Goal: Answer question/provide support: Answer question/provide support

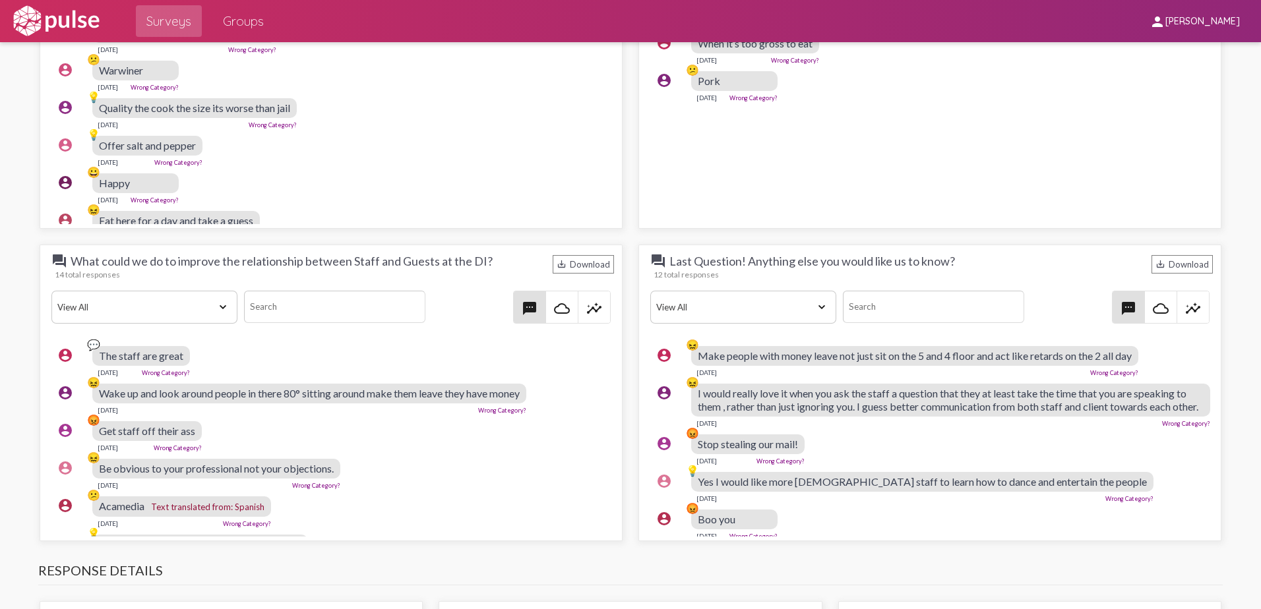
scroll to position [2176, 0]
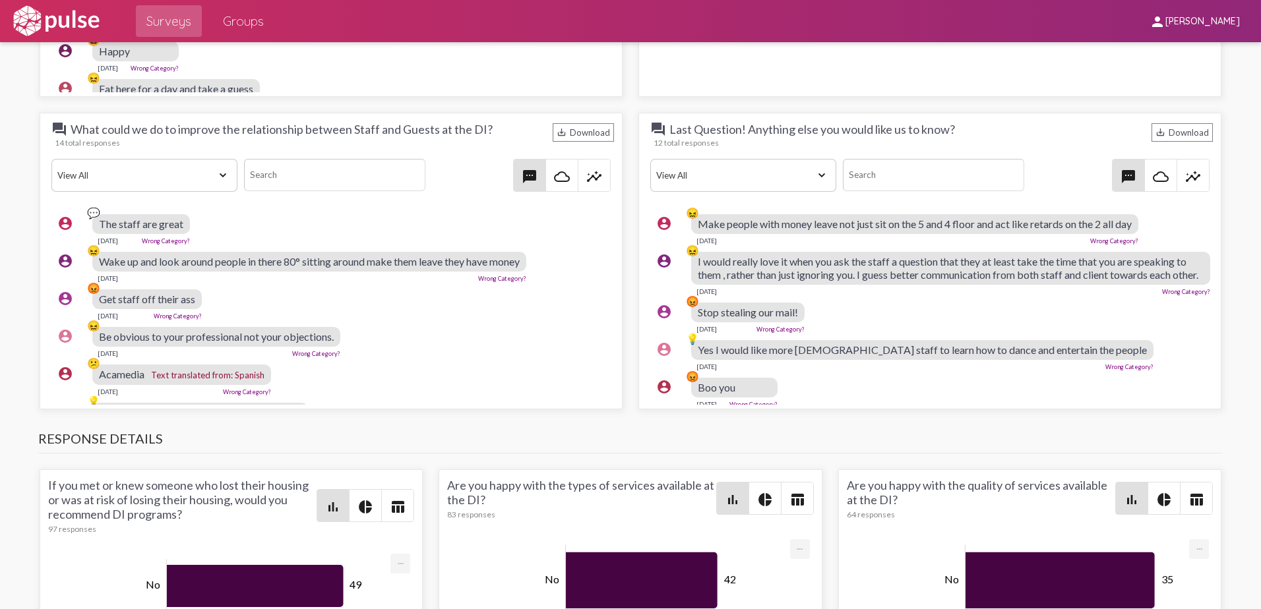
click at [343, 220] on div "account_circle 💬 The staff are great [DATE] Wrong Category?" at bounding box center [334, 229] width 566 height 42
click at [179, 239] on link "Wrong Category?" at bounding box center [166, 240] width 48 height 7
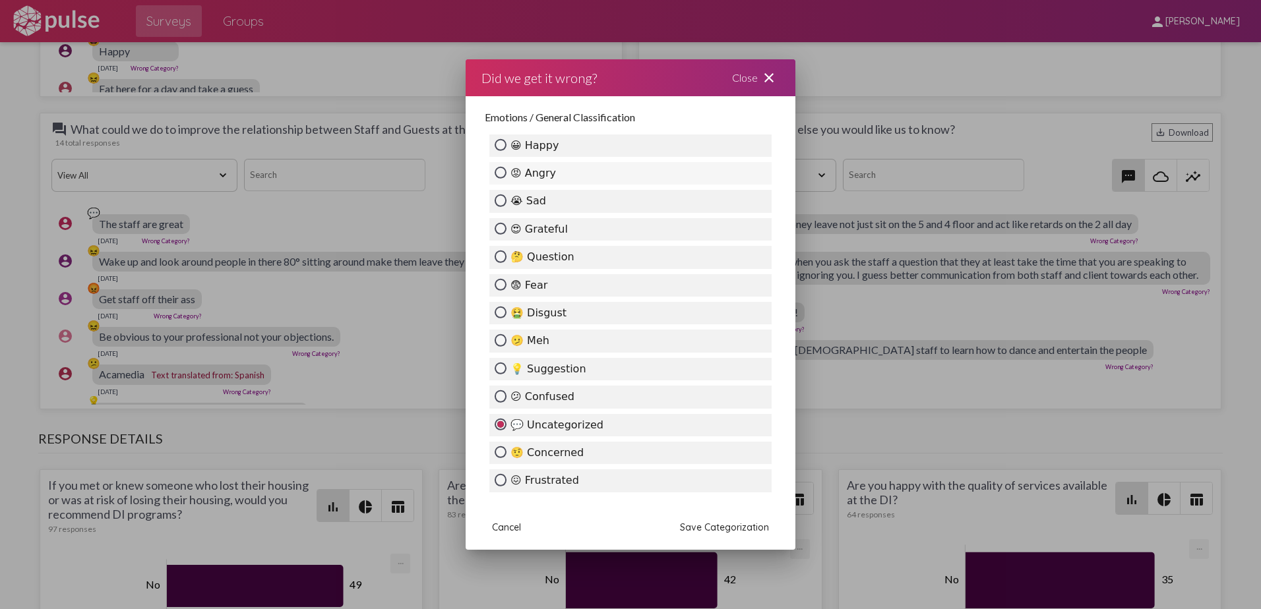
scroll to position [66, 0]
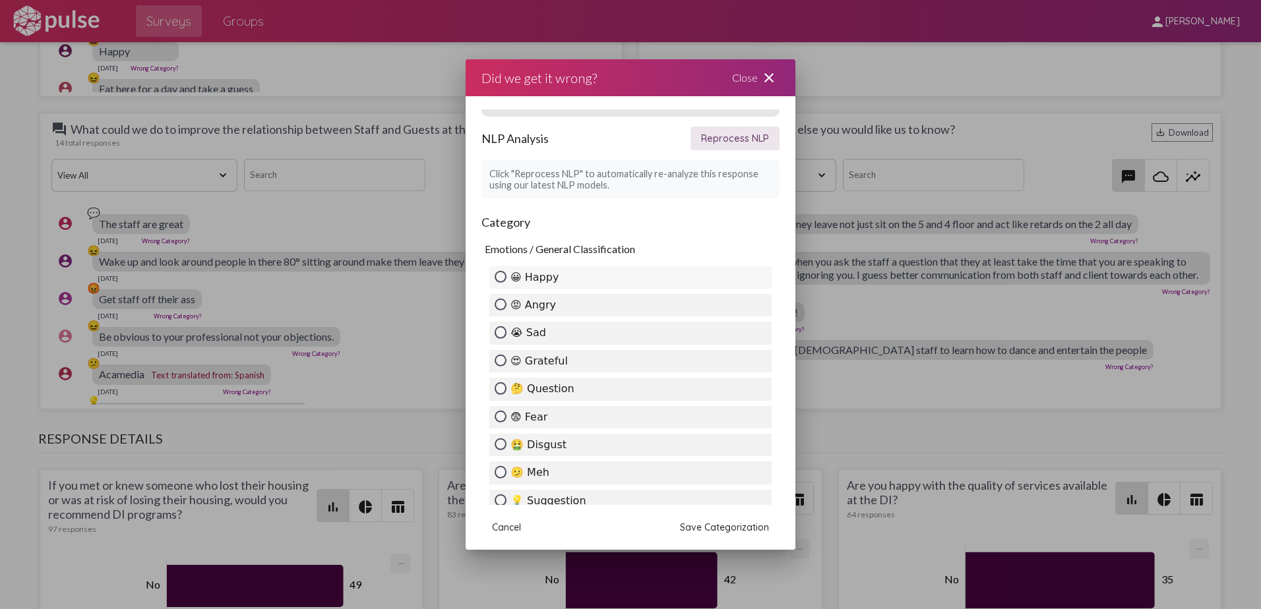
click at [636, 276] on label "😀 Happy" at bounding box center [630, 277] width 282 height 22
click at [506, 276] on input "😀 Happy" at bounding box center [501, 277] width 12 height 12
radio input "true"
click at [752, 522] on span "Save Categorization" at bounding box center [724, 528] width 89 height 12
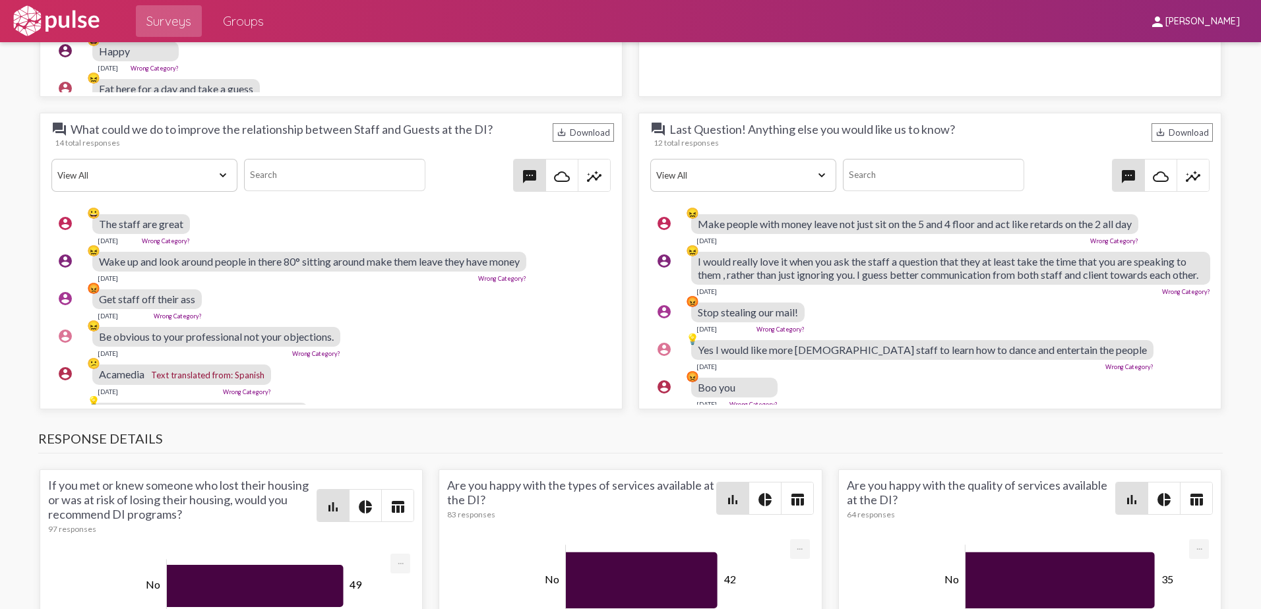
click at [182, 237] on link "Wrong Category?" at bounding box center [166, 240] width 48 height 7
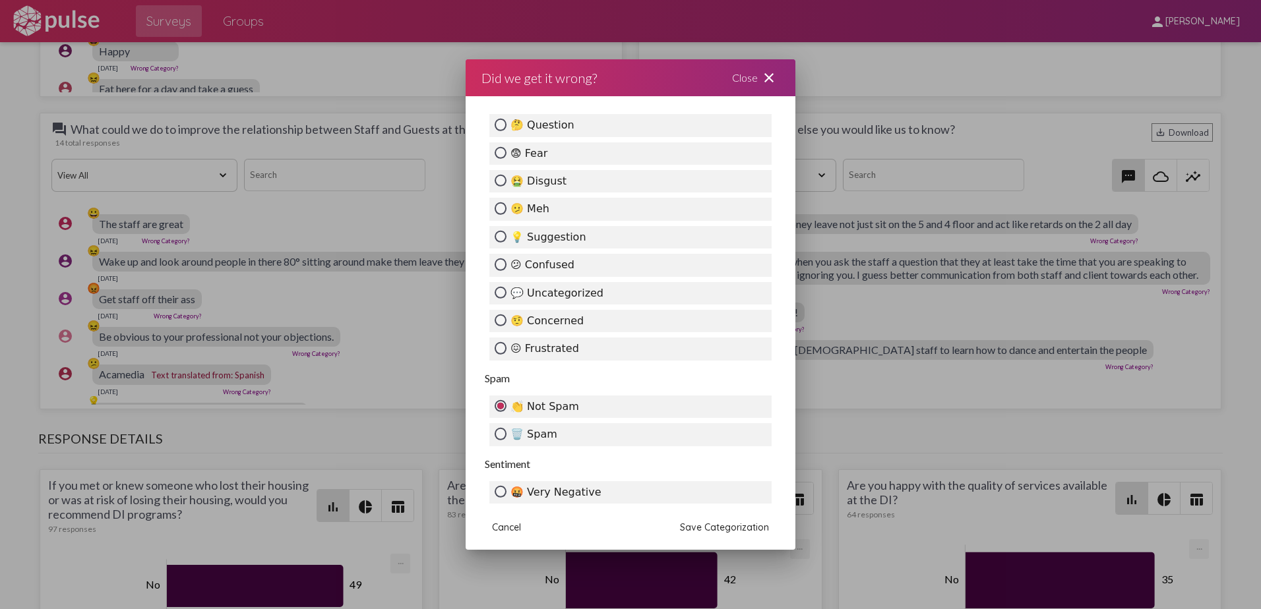
scroll to position [448, 0]
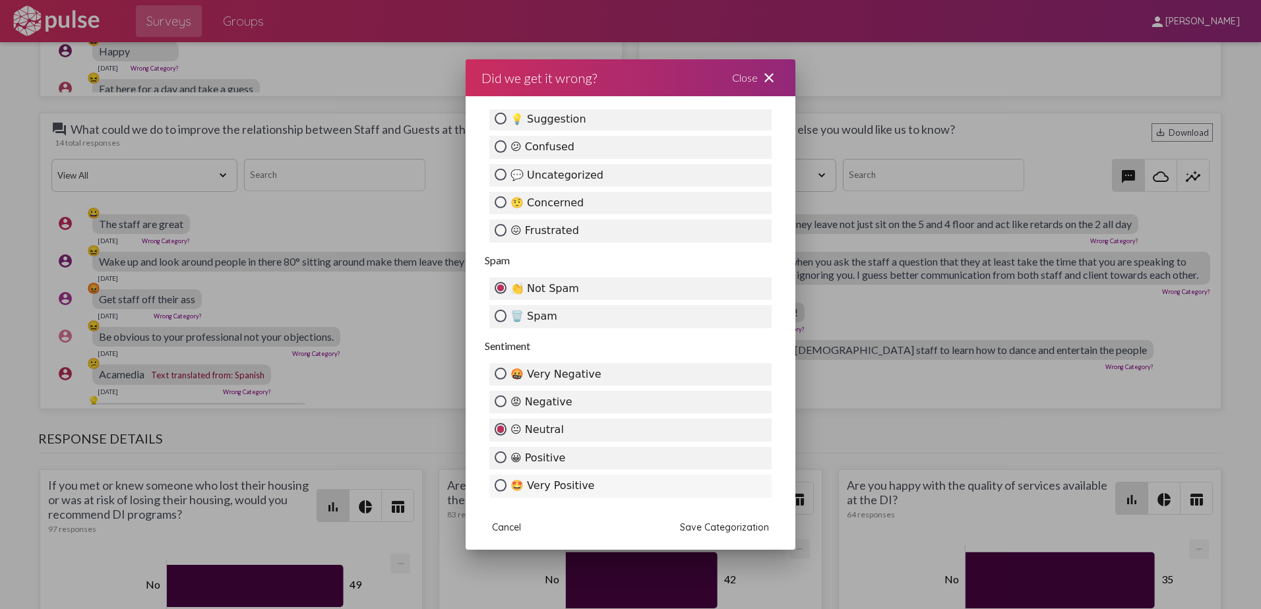
click at [588, 485] on label "🤩 Very Positive" at bounding box center [630, 486] width 282 height 22
click at [506, 485] on input "🤩 Very Positive" at bounding box center [501, 485] width 12 height 12
radio input "true"
click at [740, 525] on span "Save Categorization" at bounding box center [724, 528] width 89 height 12
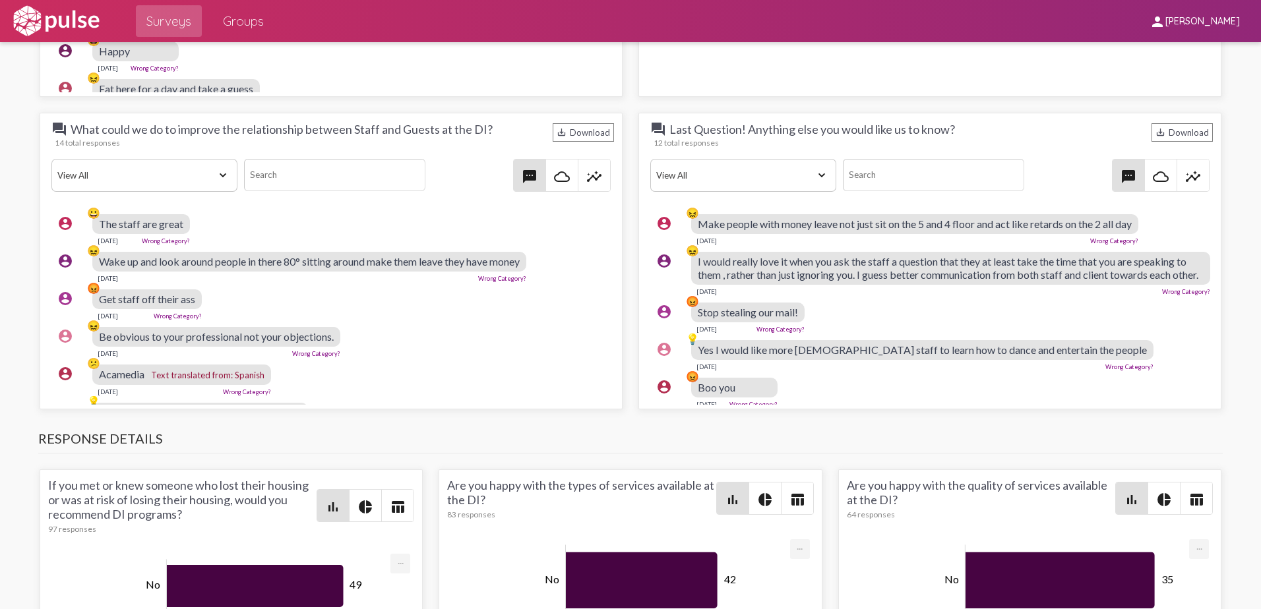
click at [523, 280] on link "Wrong Category?" at bounding box center [502, 278] width 48 height 7
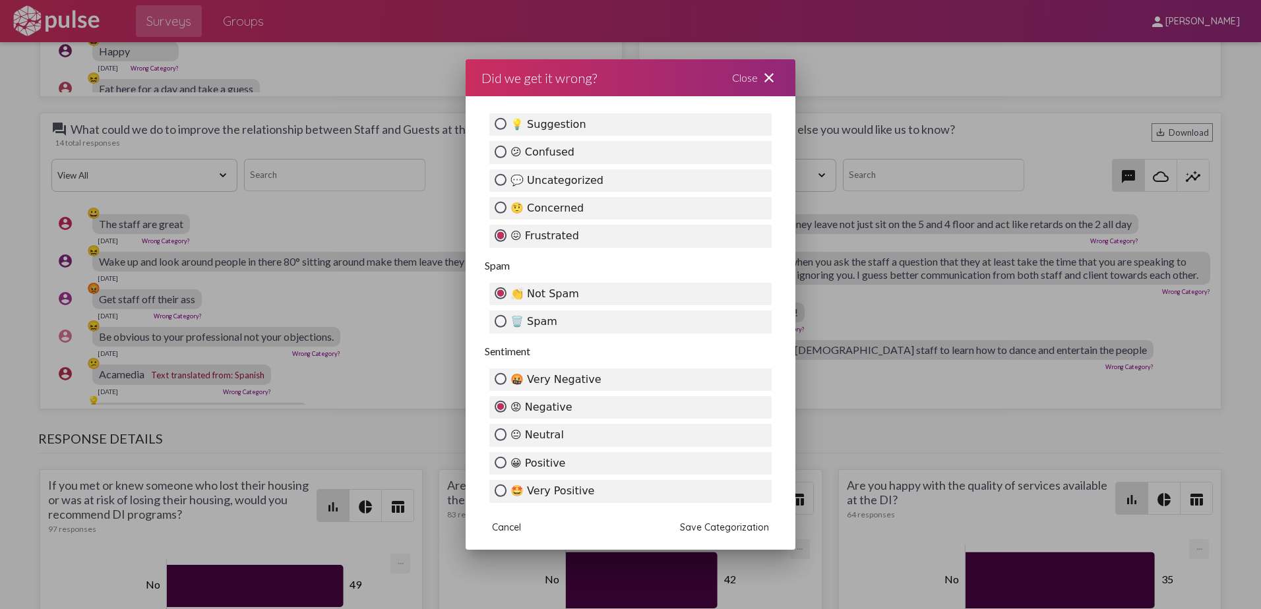
scroll to position [460, 0]
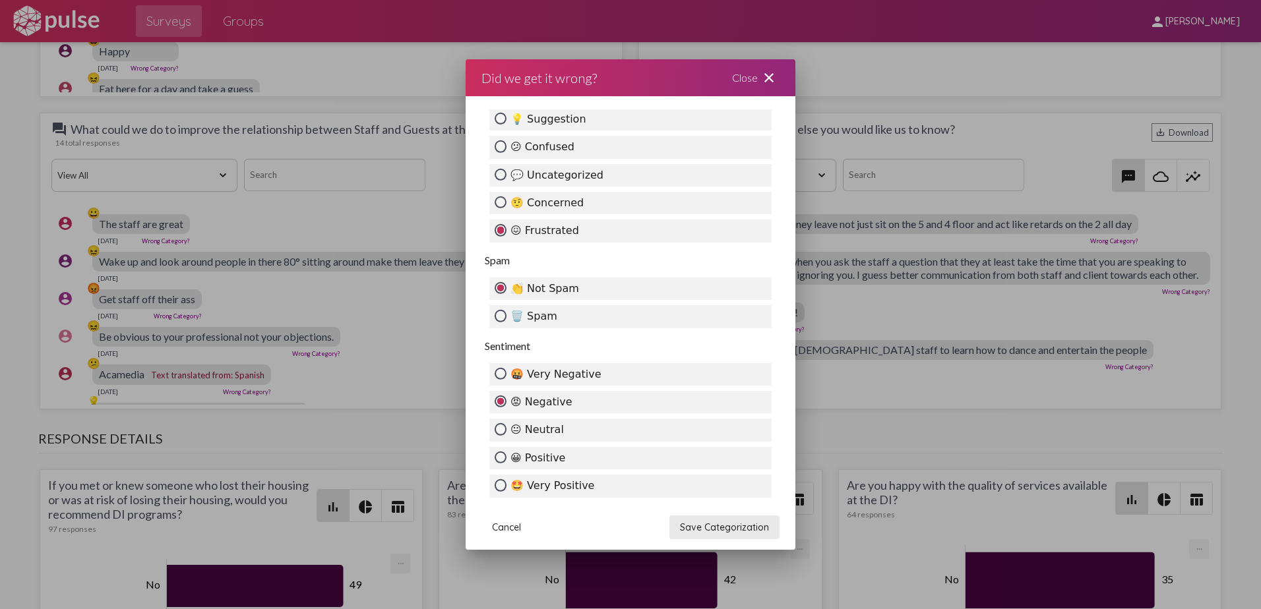
click at [751, 529] on span "Save Categorization" at bounding box center [724, 528] width 89 height 12
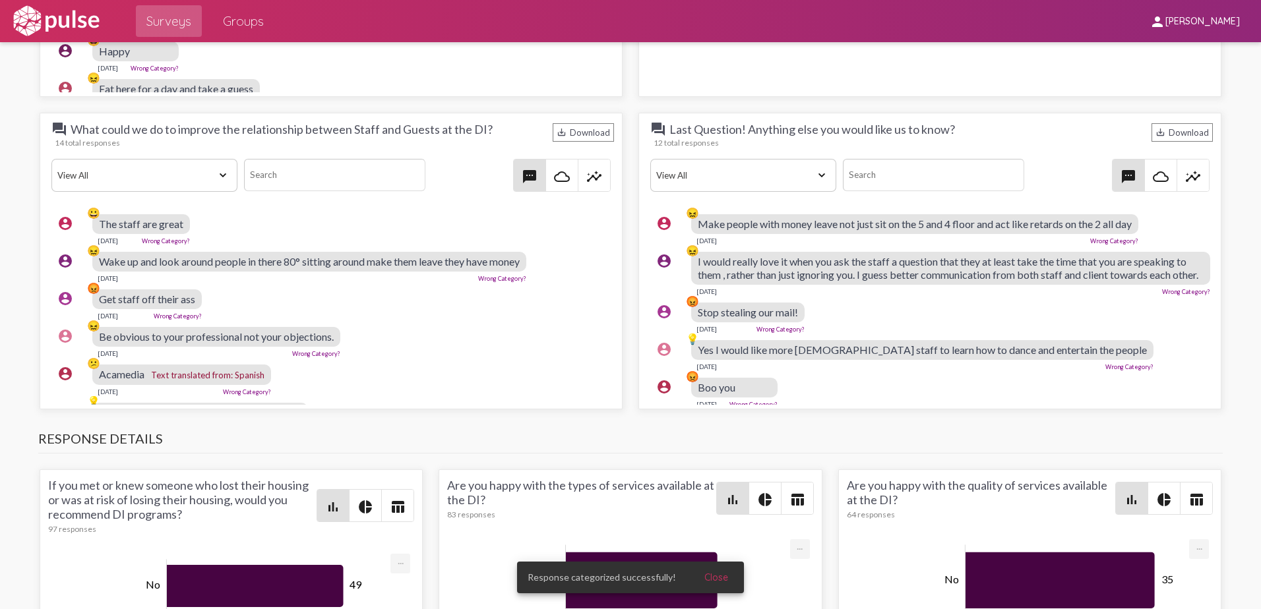
click at [185, 317] on link "Wrong Category?" at bounding box center [178, 316] width 48 height 7
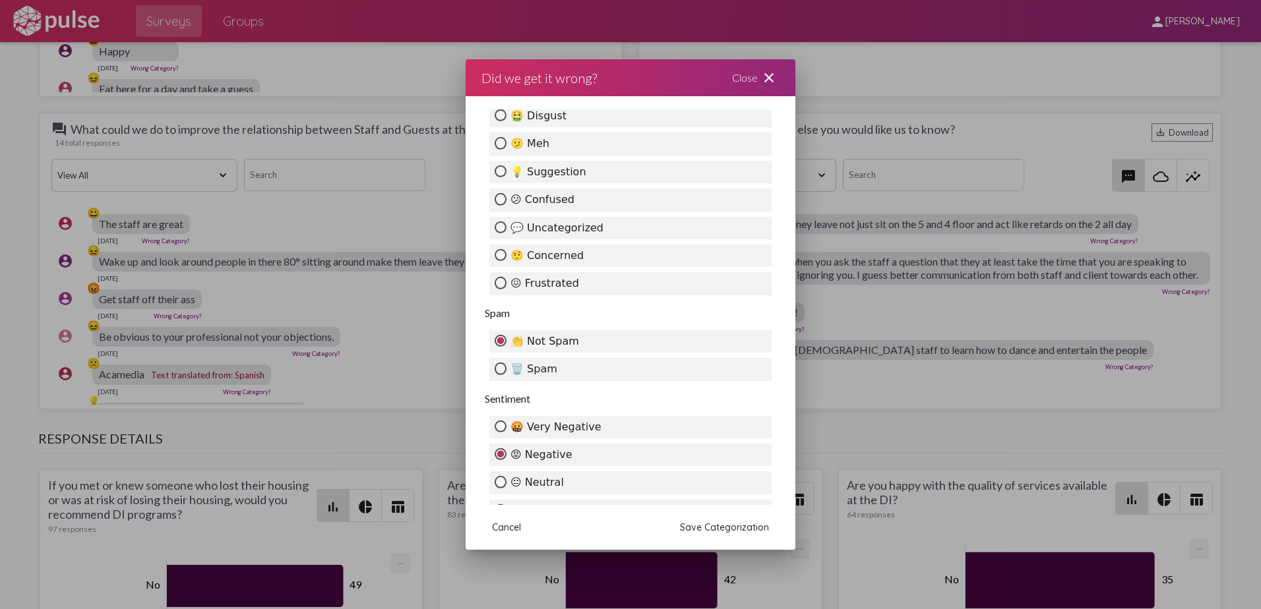
scroll to position [396, 0]
click at [584, 432] on label "🤬 Very Negative" at bounding box center [630, 426] width 282 height 22
click at [506, 431] on input "🤬 Very Negative" at bounding box center [501, 425] width 12 height 12
radio input "true"
click at [742, 528] on span "Save Categorization" at bounding box center [724, 528] width 89 height 12
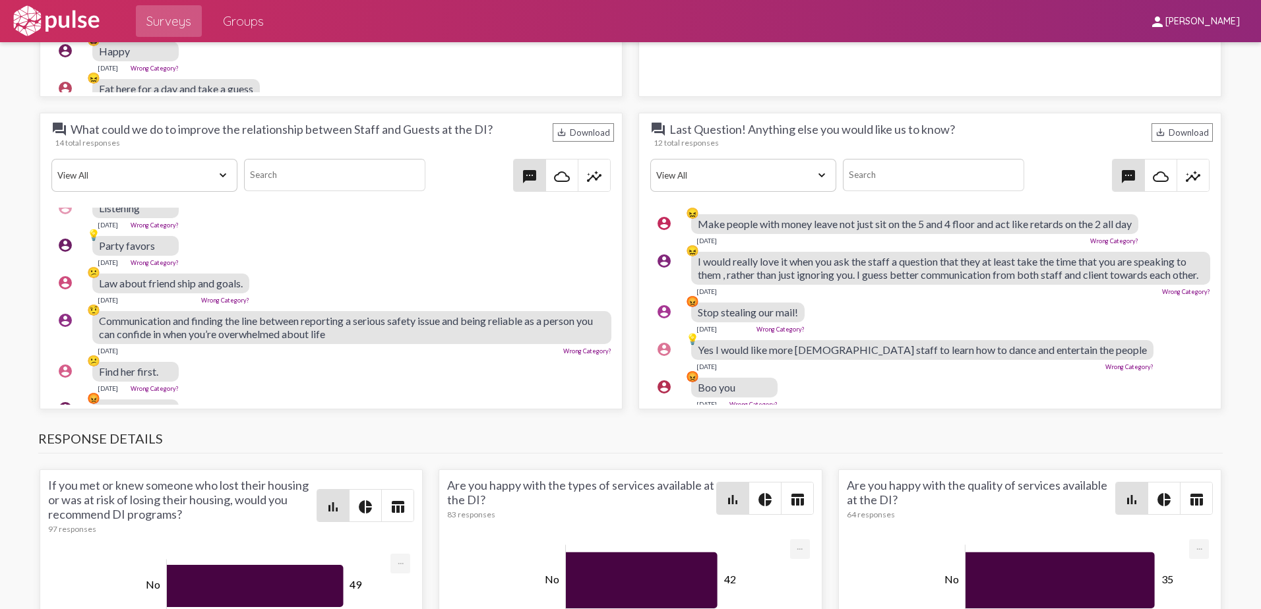
scroll to position [264, 0]
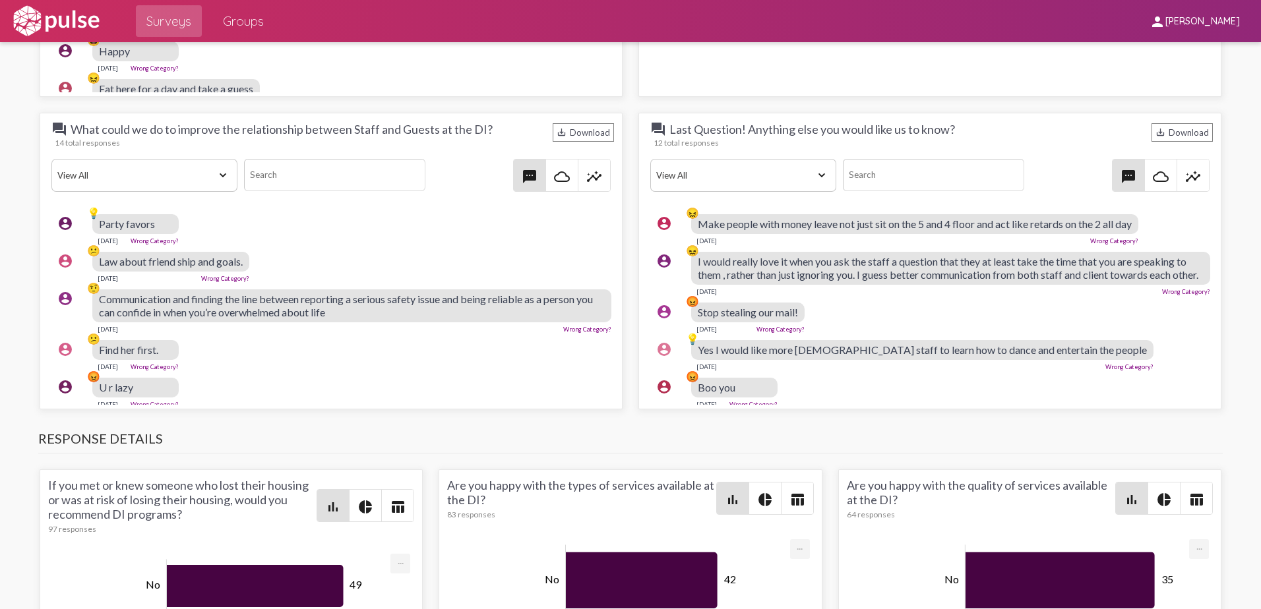
click at [578, 327] on link "Wrong Category?" at bounding box center [587, 329] width 48 height 7
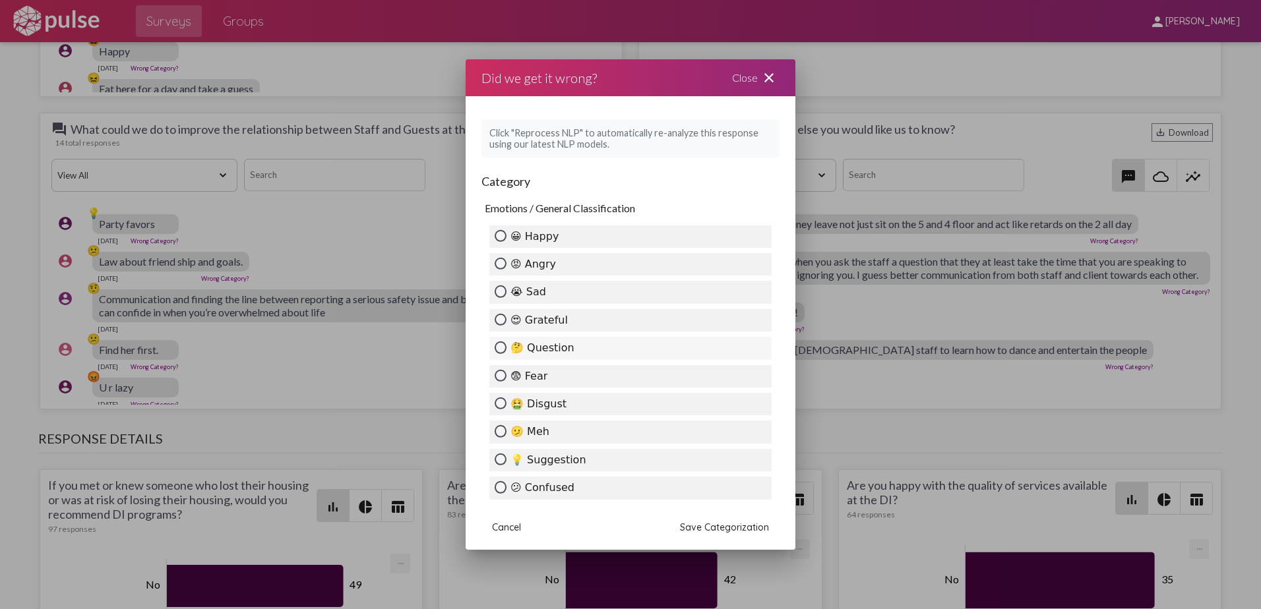
scroll to position [198, 0]
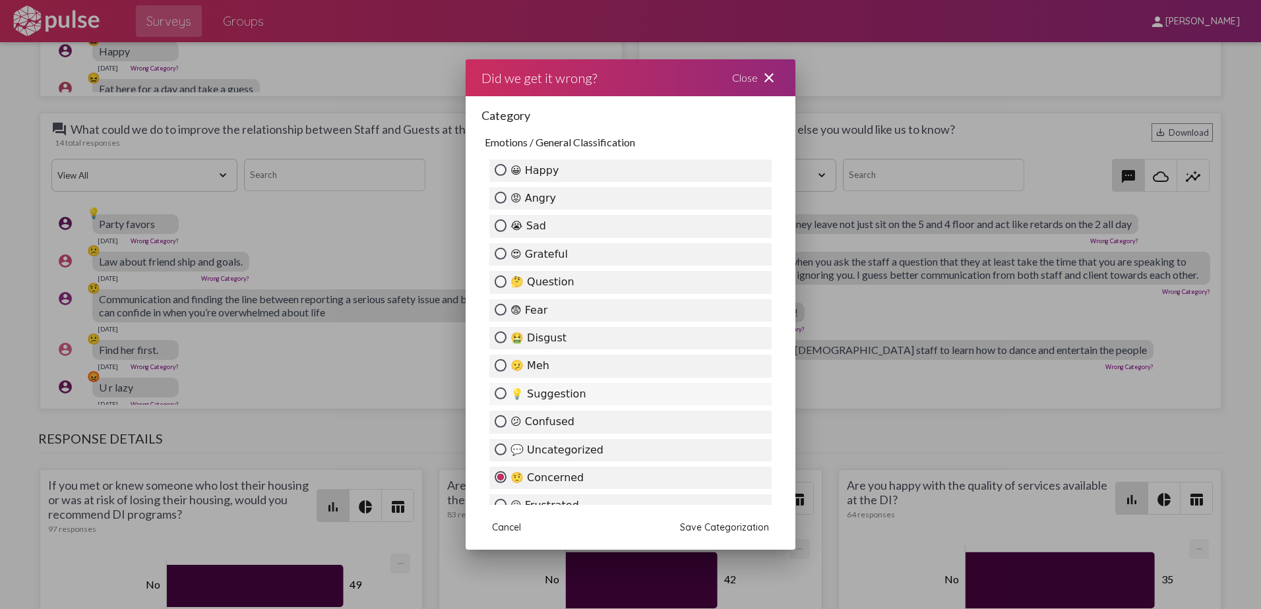
click at [548, 394] on label "💡 Suggestion" at bounding box center [630, 394] width 282 height 22
click at [506, 394] on input "💡 Suggestion" at bounding box center [501, 394] width 12 height 12
radio input "true"
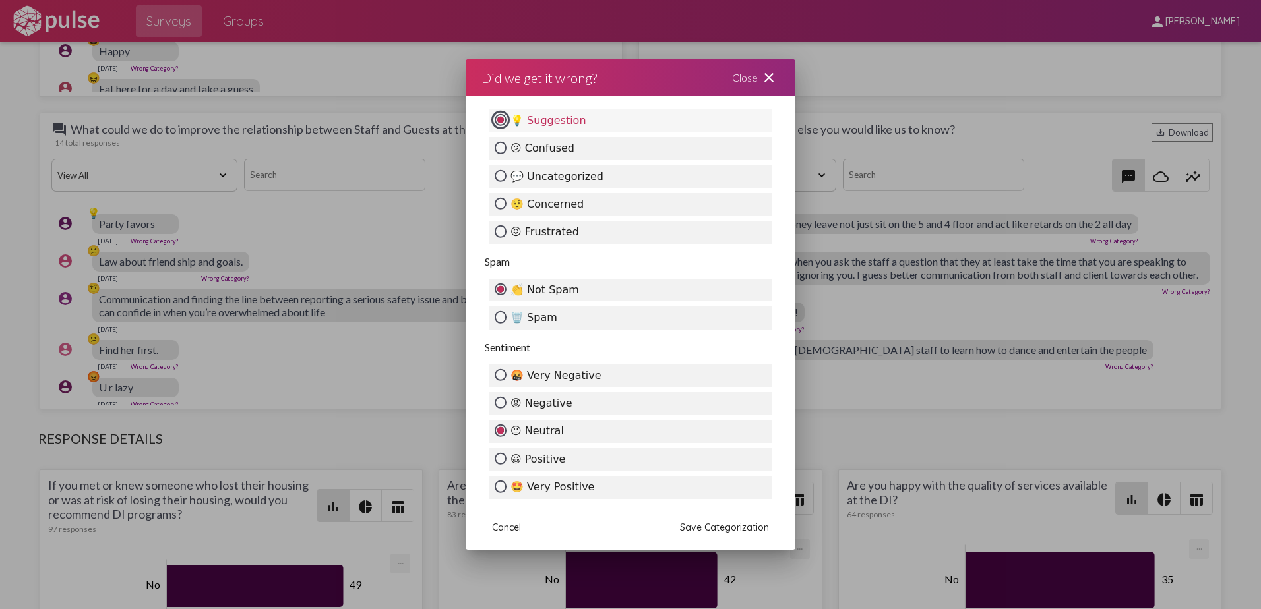
scroll to position [473, 0]
click at [722, 525] on span "Save Categorization" at bounding box center [724, 528] width 89 height 12
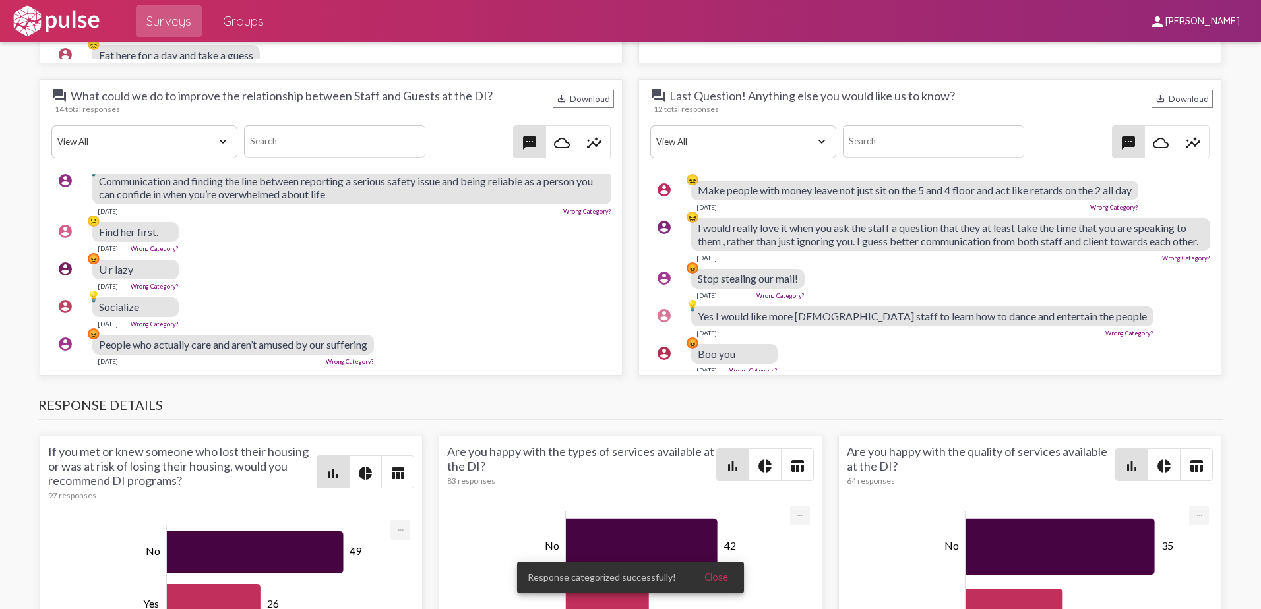
scroll to position [2242, 0]
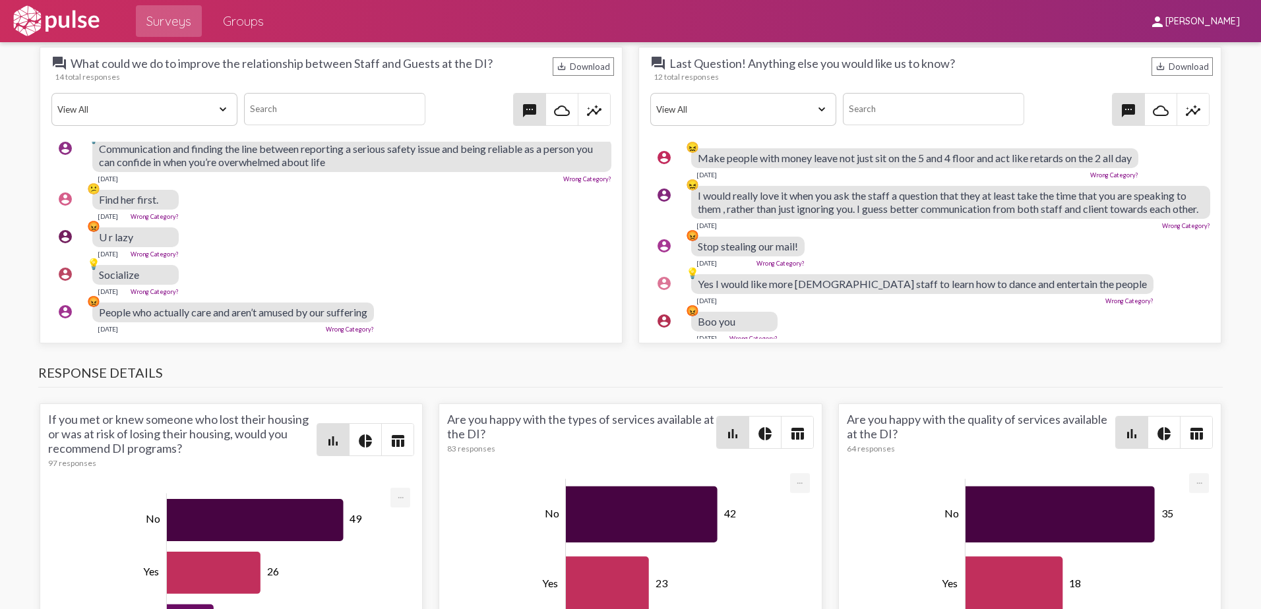
click at [349, 326] on link "Wrong Category?" at bounding box center [350, 329] width 48 height 7
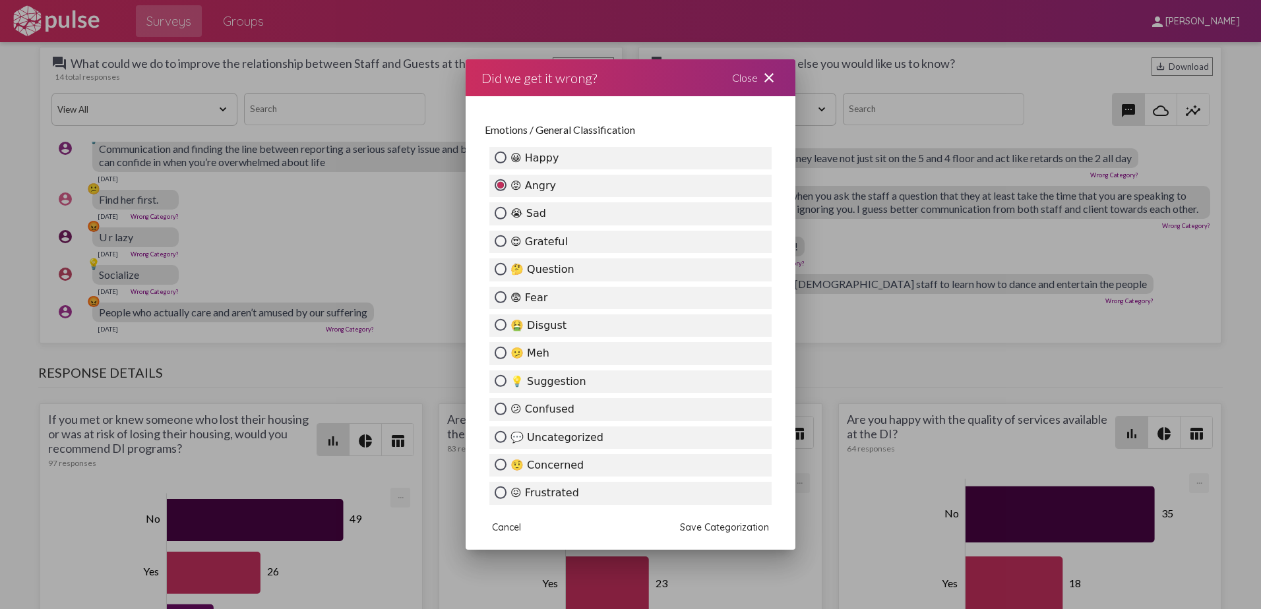
scroll to position [198, 0]
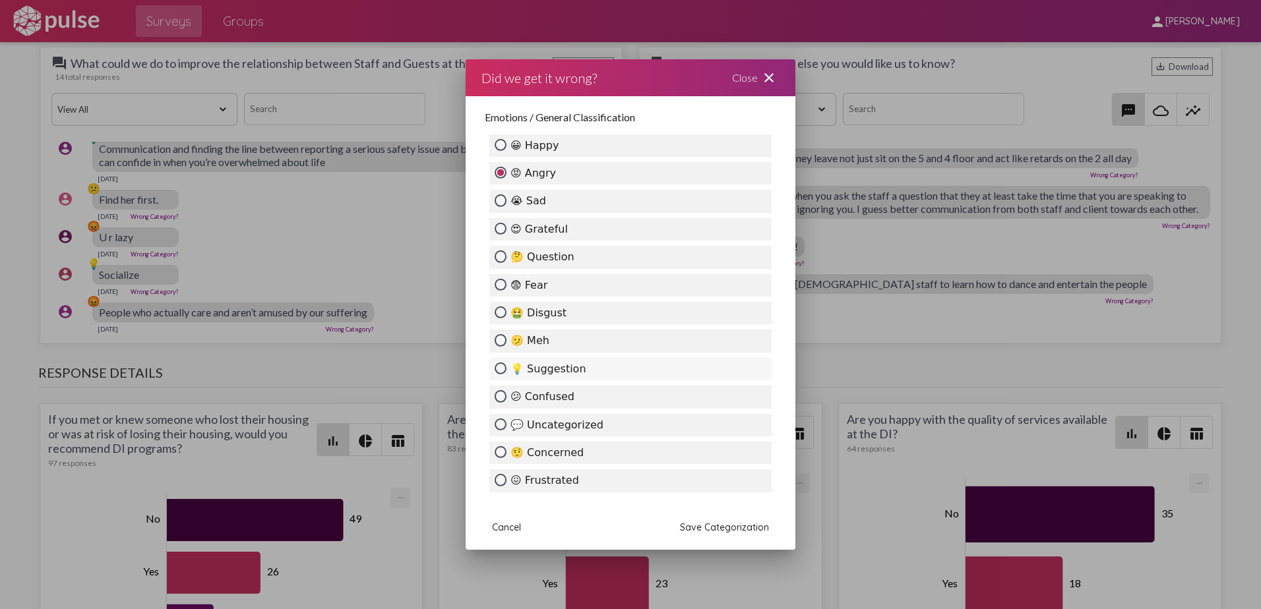
click at [690, 381] on label "💡 Suggestion" at bounding box center [630, 369] width 282 height 22
click at [506, 375] on input "💡 Suggestion" at bounding box center [501, 369] width 12 height 12
radio input "true"
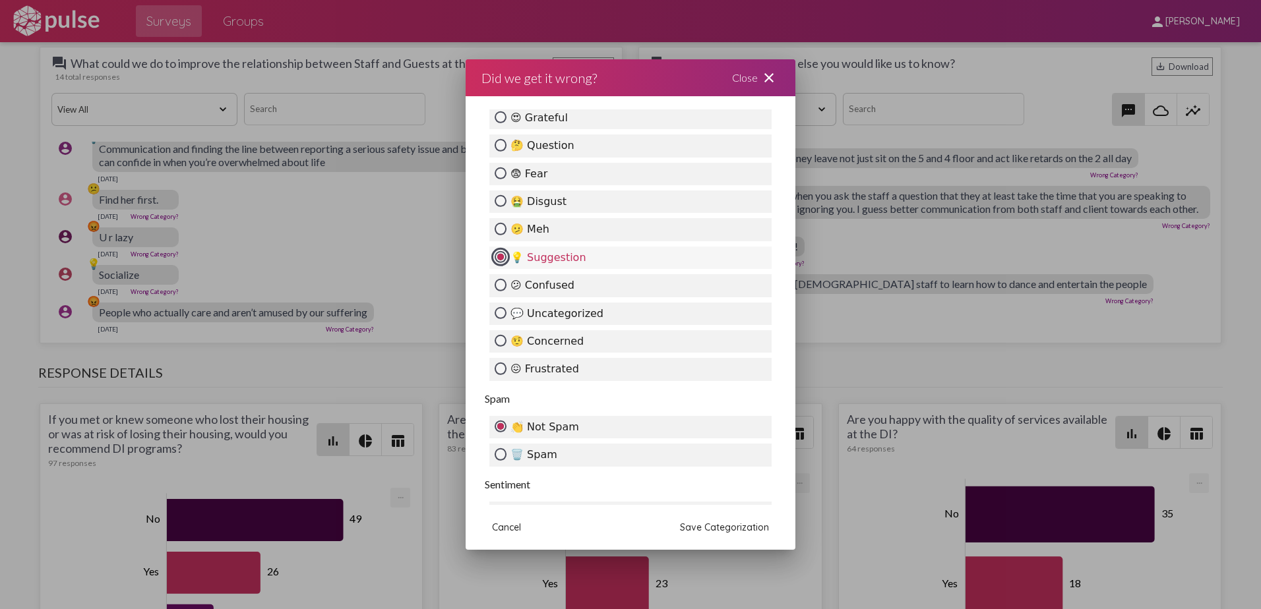
scroll to position [460, 0]
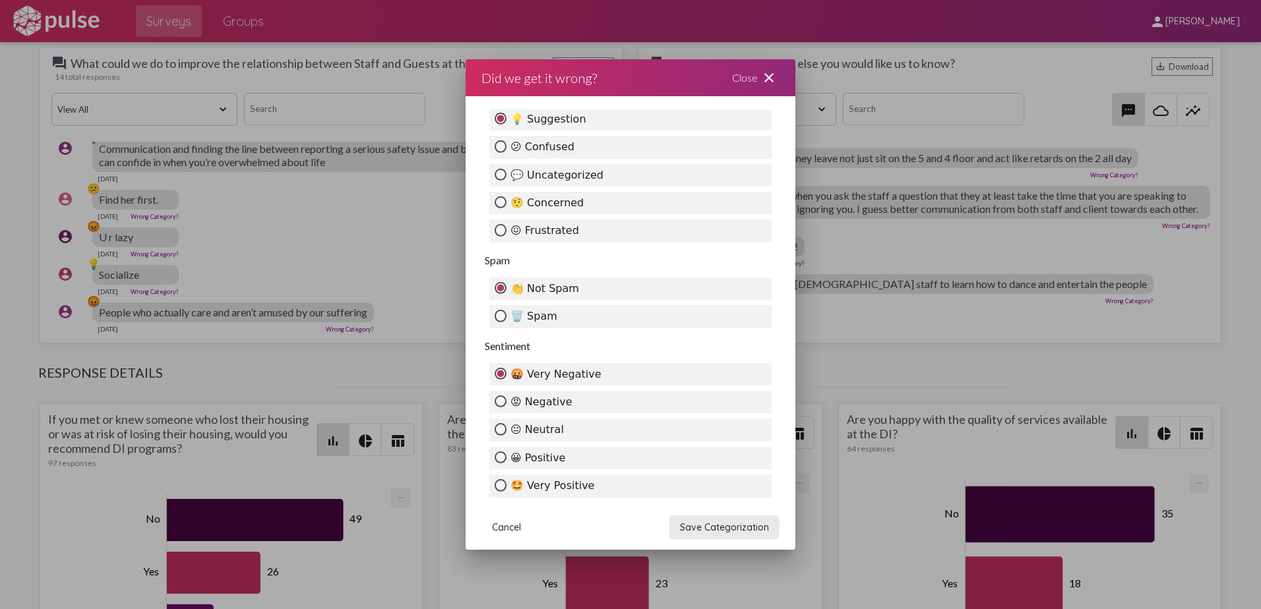
click at [720, 525] on span "Save Categorization" at bounding box center [724, 528] width 89 height 12
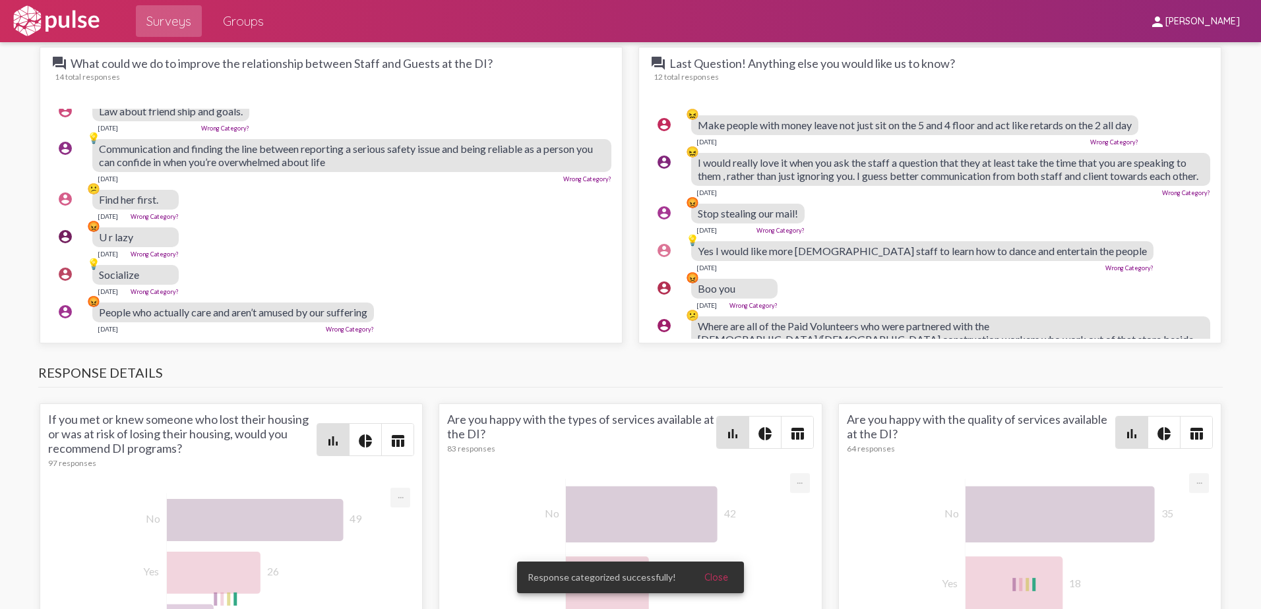
scroll to position [325, 0]
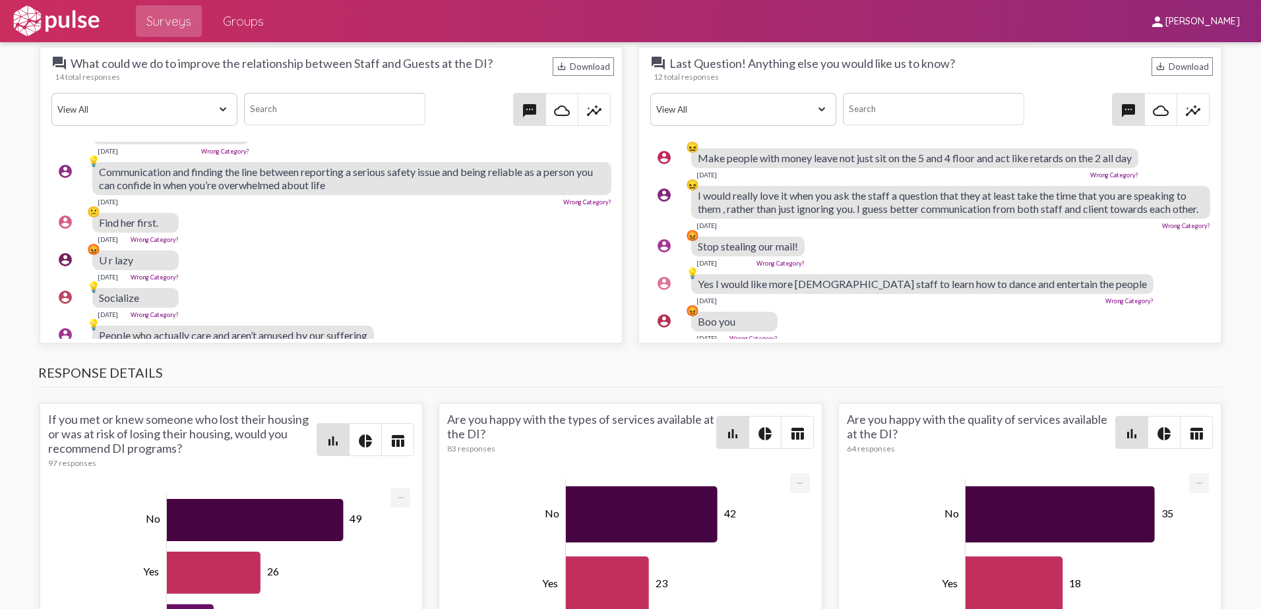
click at [1162, 230] on link "Wrong Category?" at bounding box center [1186, 225] width 48 height 7
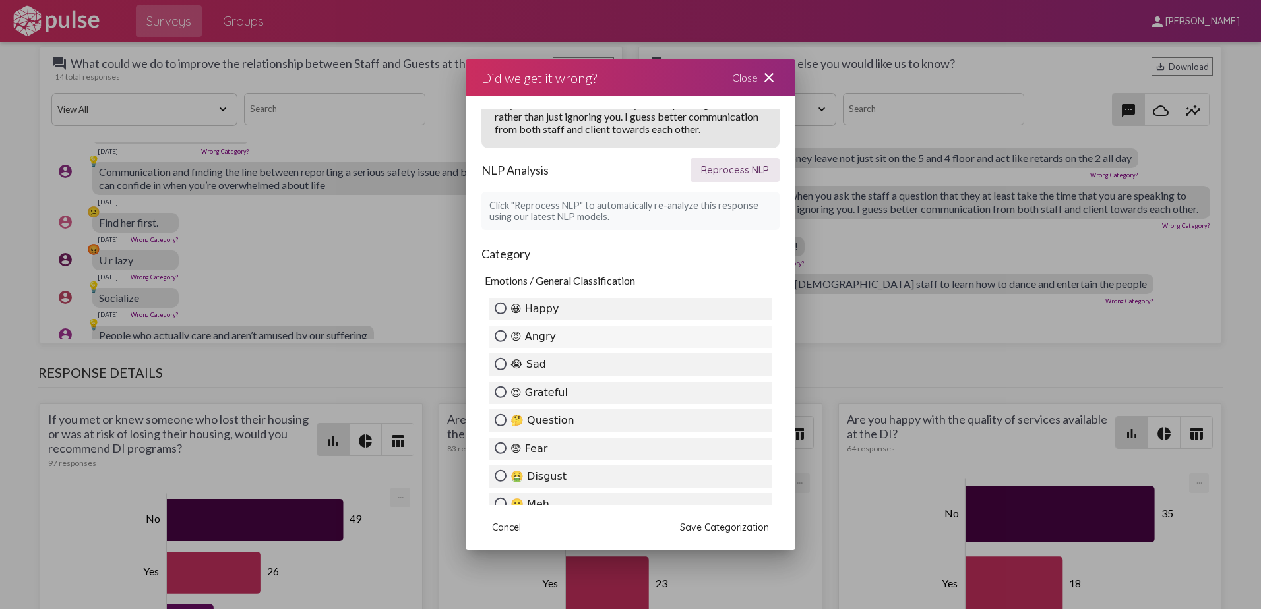
scroll to position [264, 0]
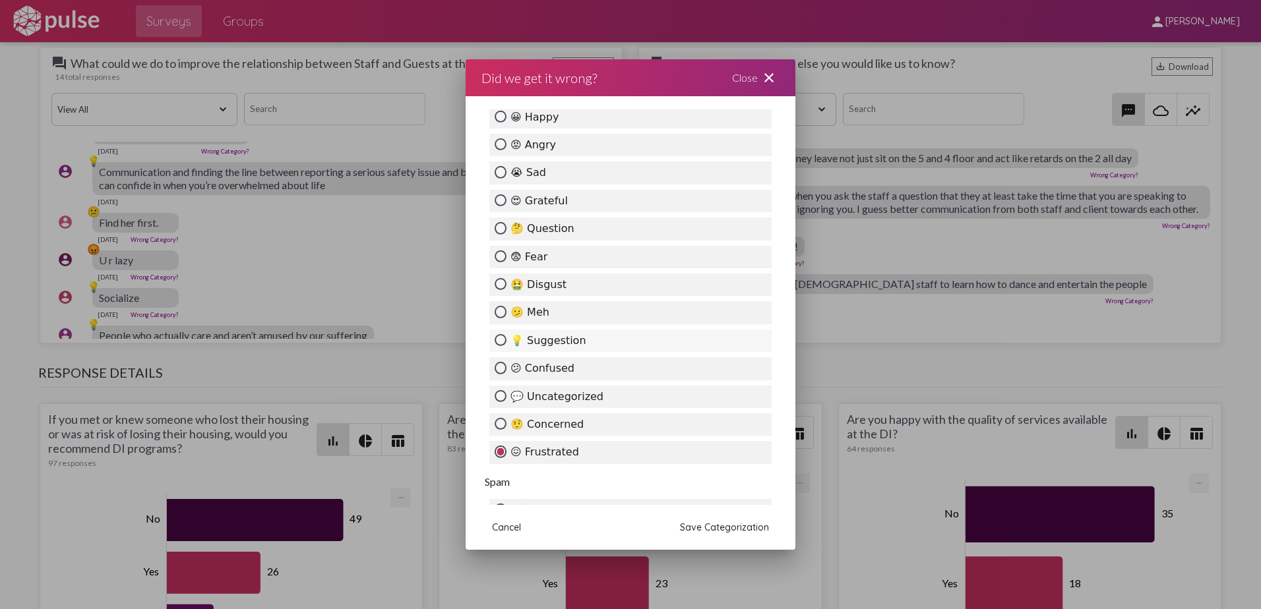
click at [586, 352] on label "💡 Suggestion" at bounding box center [630, 341] width 282 height 22
click at [506, 346] on input "💡 Suggestion" at bounding box center [501, 340] width 12 height 12
radio input "true"
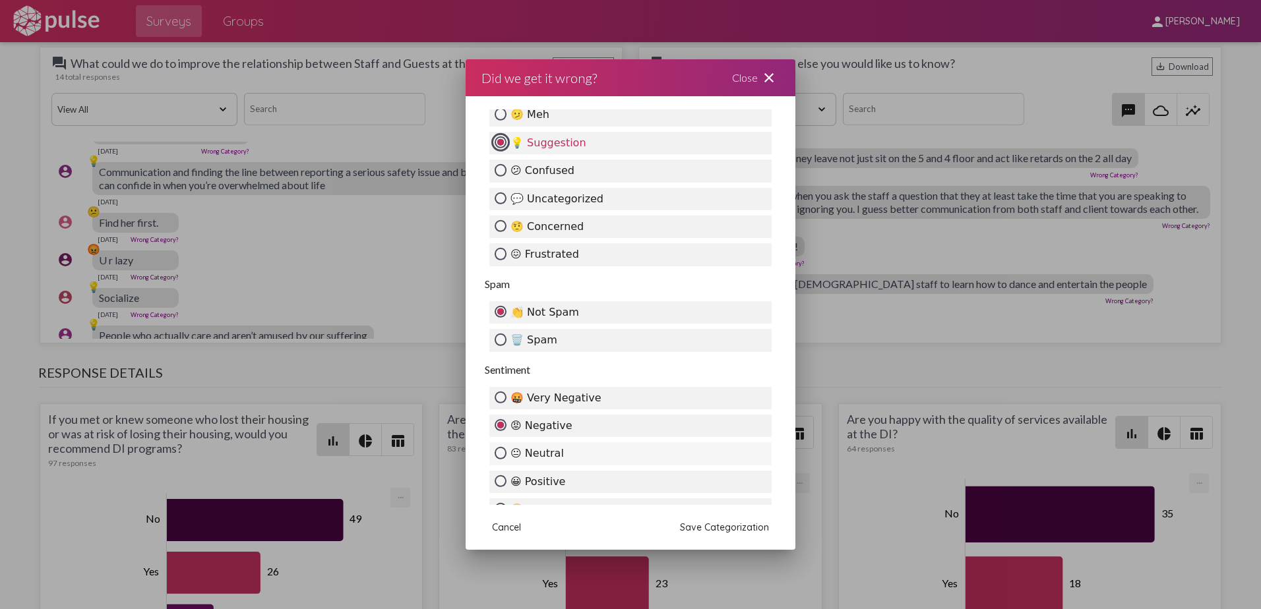
scroll to position [498, 0]
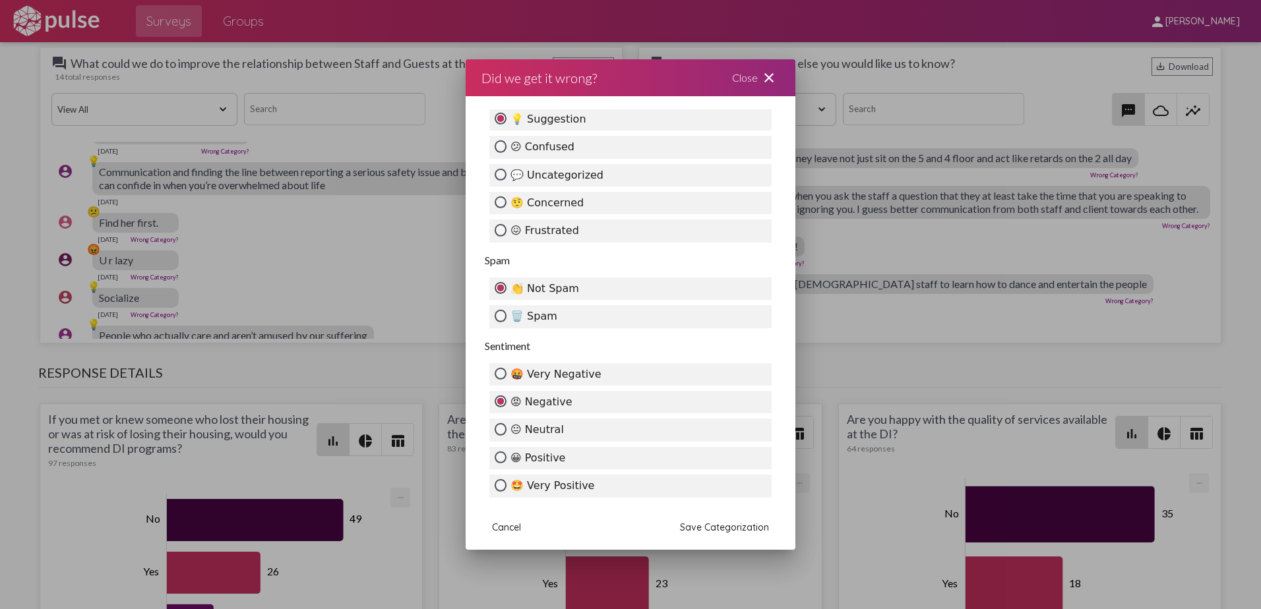
click at [712, 526] on span "Save Categorization" at bounding box center [724, 528] width 89 height 12
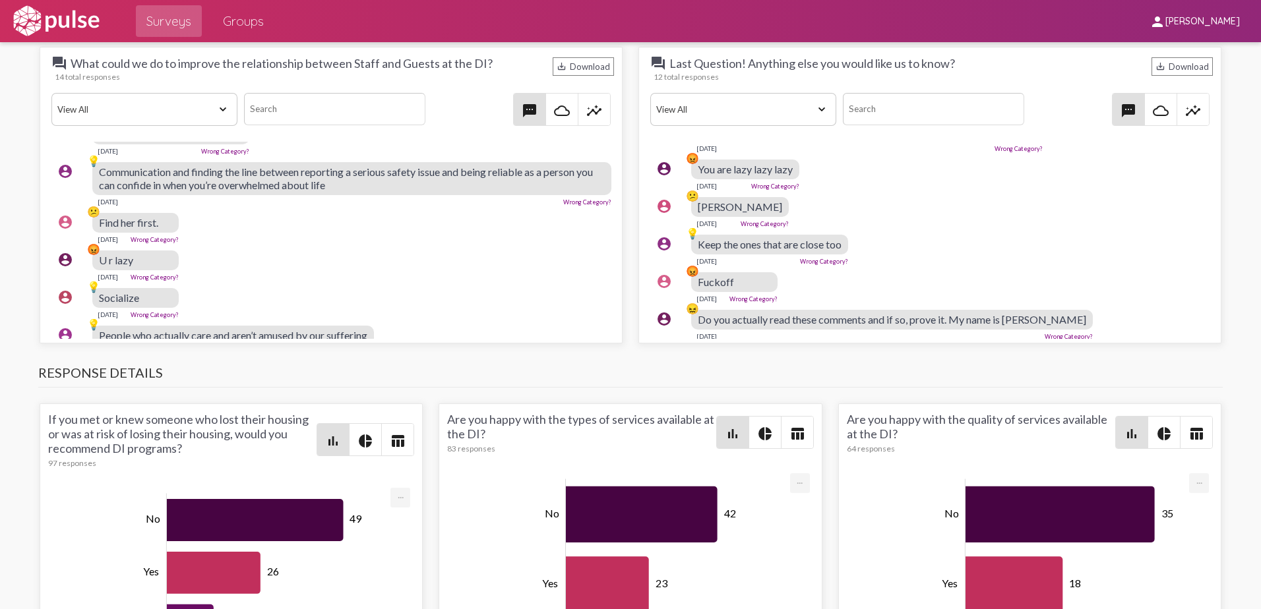
scroll to position [348, 0]
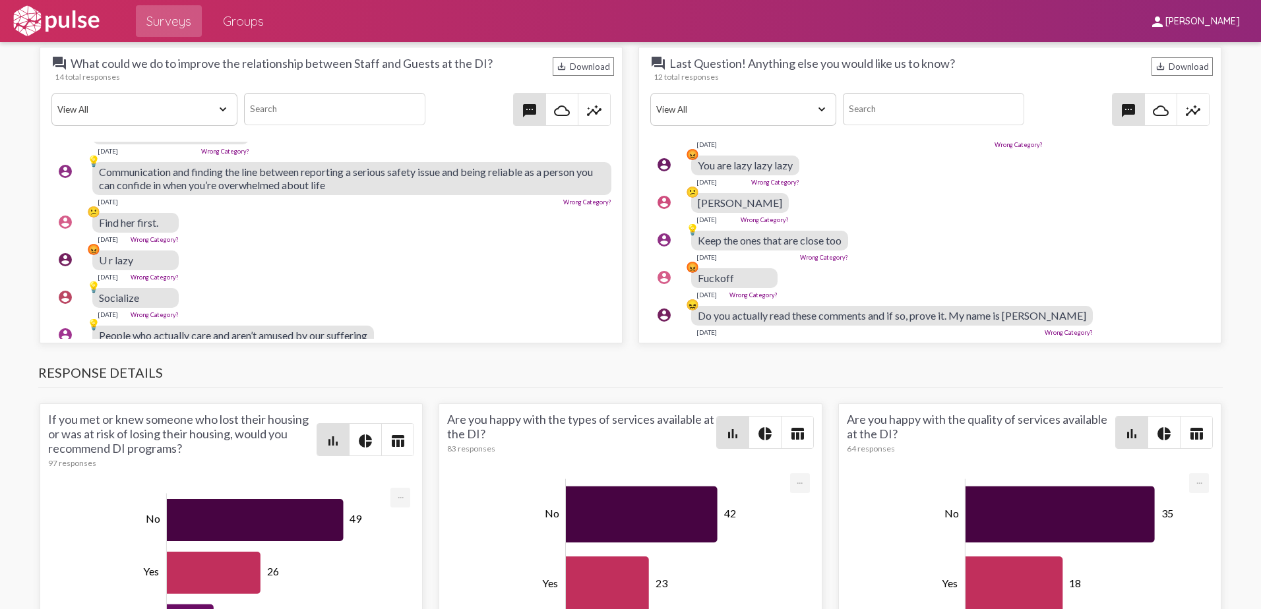
click at [1059, 329] on link "Wrong Category?" at bounding box center [1069, 332] width 48 height 7
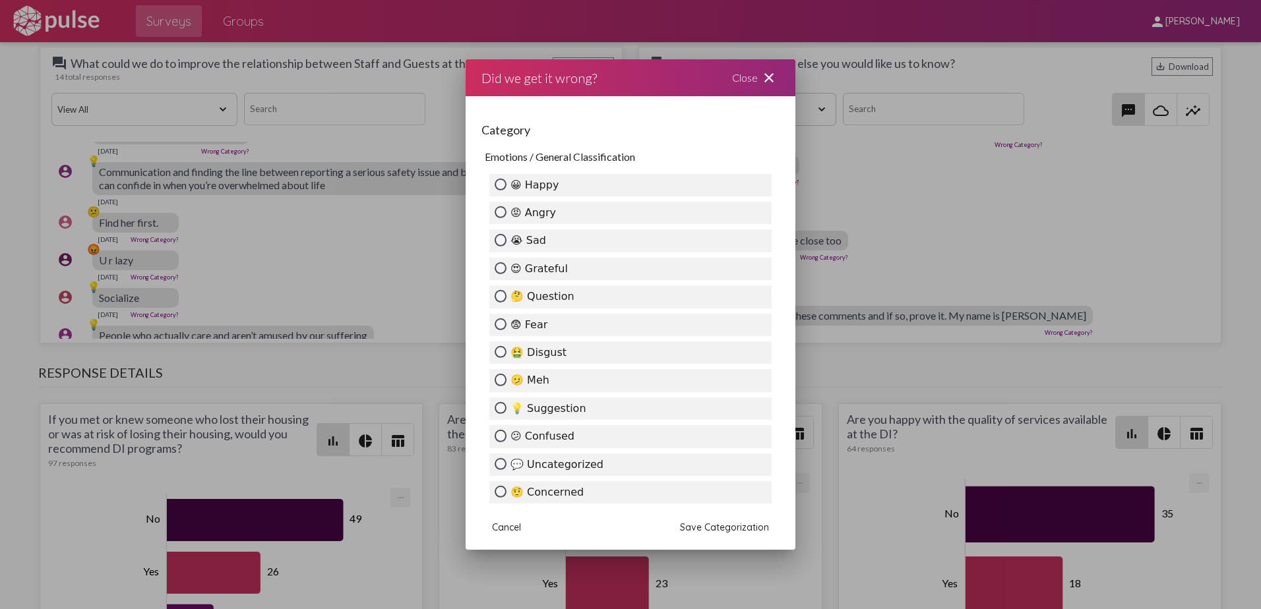
scroll to position [198, 0]
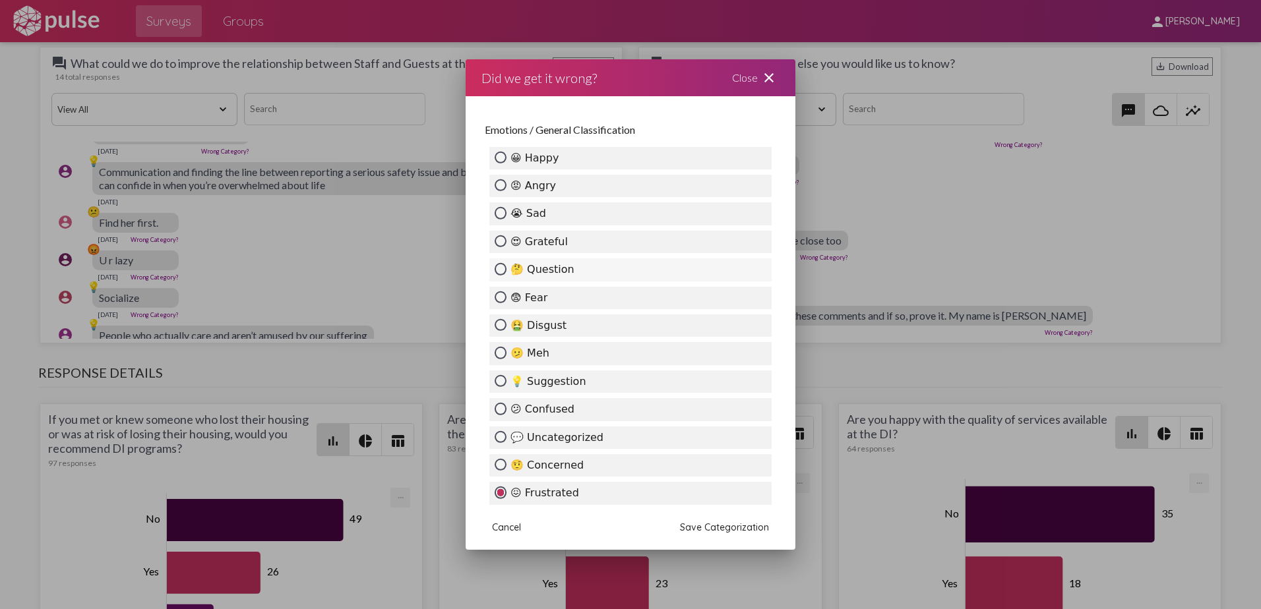
click at [550, 267] on label "🤔 Question" at bounding box center [630, 270] width 282 height 22
click at [506, 267] on input "🤔 Question" at bounding box center [501, 269] width 12 height 12
radio input "true"
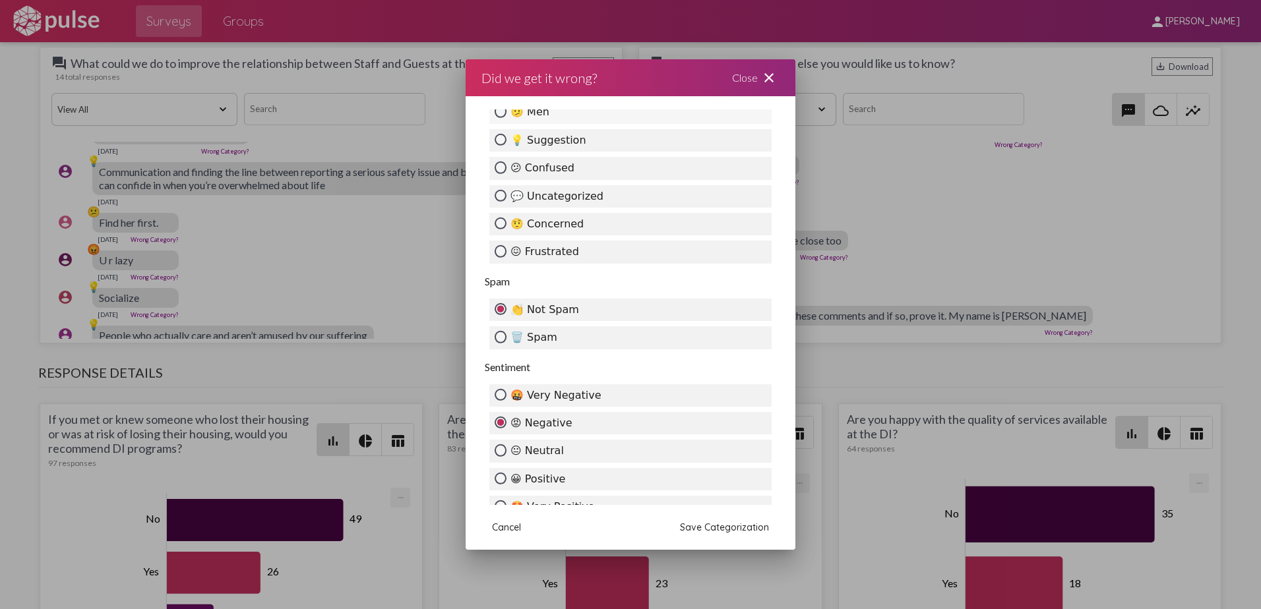
scroll to position [460, 0]
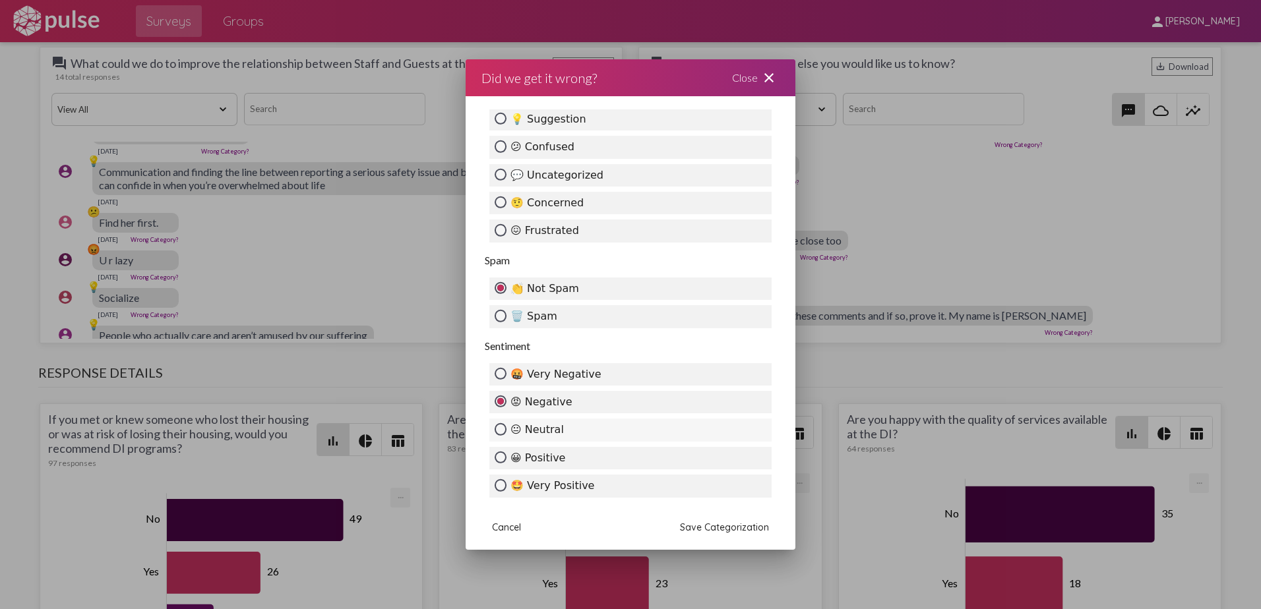
click at [605, 431] on label "😐 Neutral" at bounding box center [630, 430] width 282 height 22
click at [506, 431] on input "😐 Neutral" at bounding box center [501, 429] width 12 height 12
radio input "true"
click at [735, 522] on span "Save Categorization" at bounding box center [724, 528] width 89 height 12
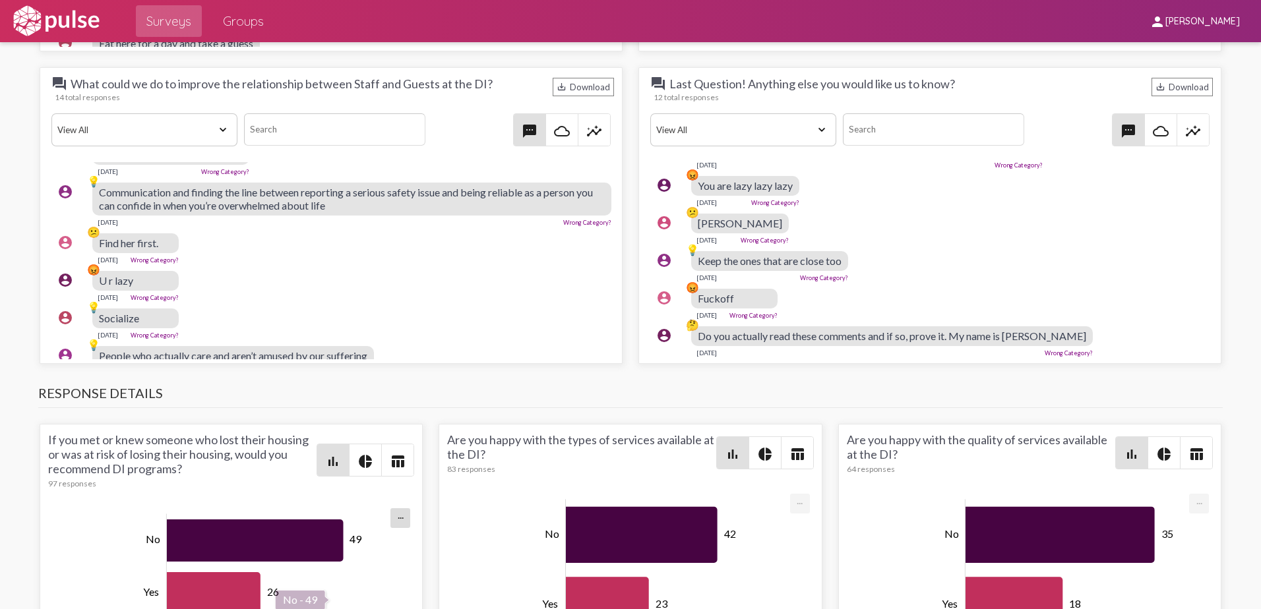
scroll to position [2374, 0]
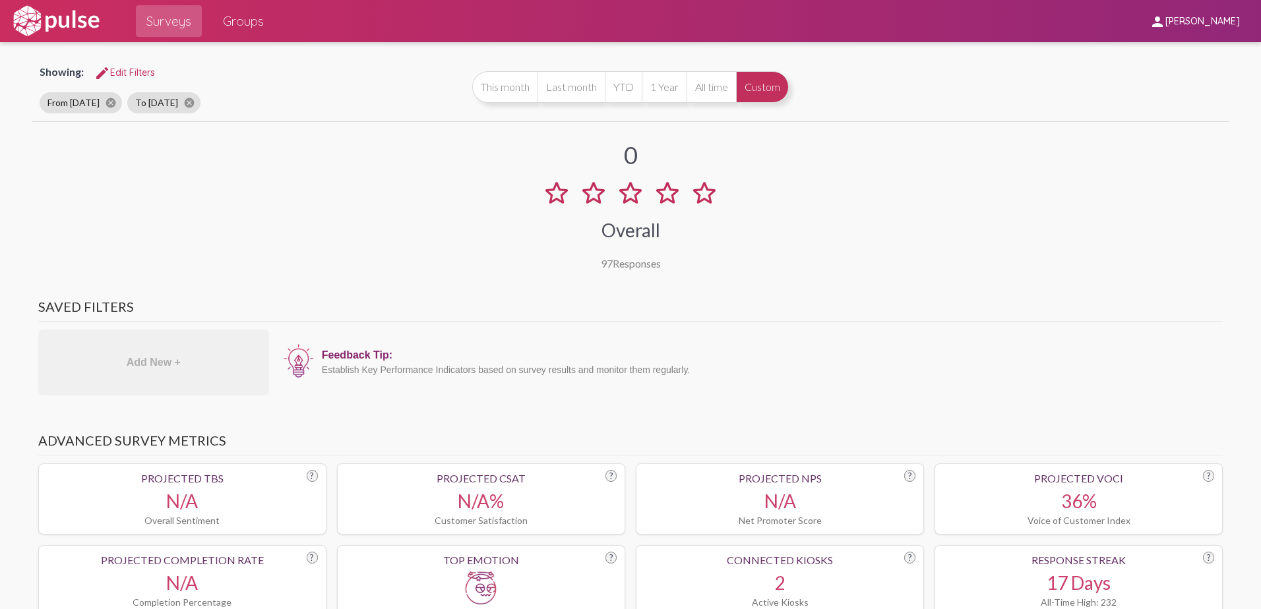
scroll to position [0, 0]
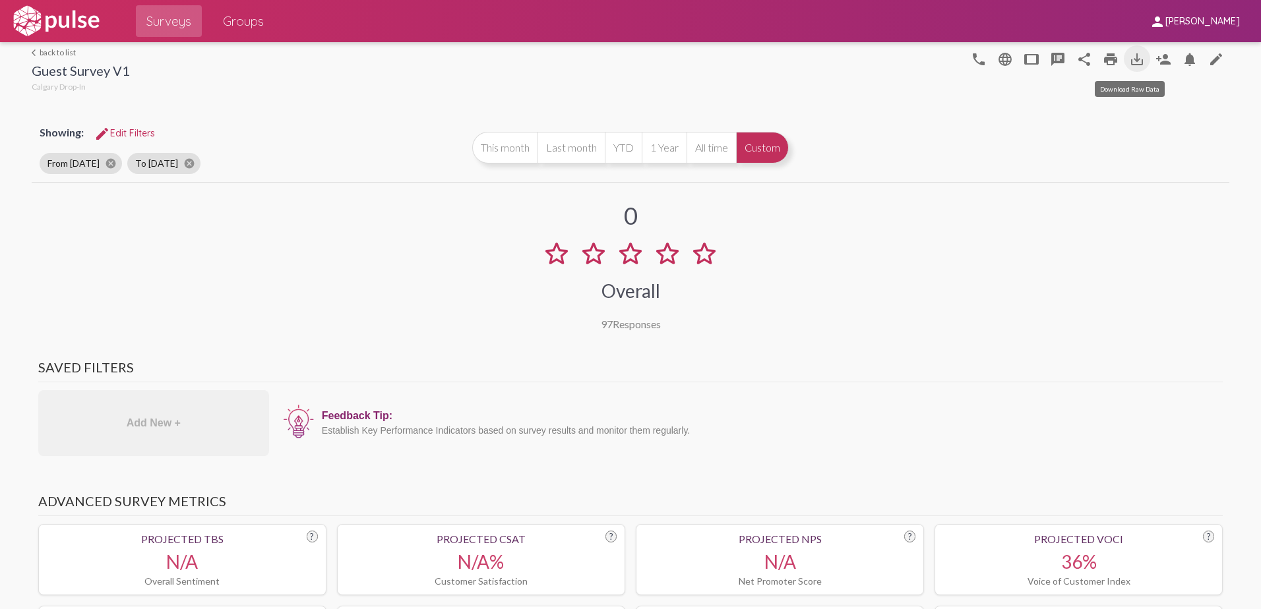
click at [1129, 63] on mat-icon "save_alt" at bounding box center [1137, 59] width 16 height 16
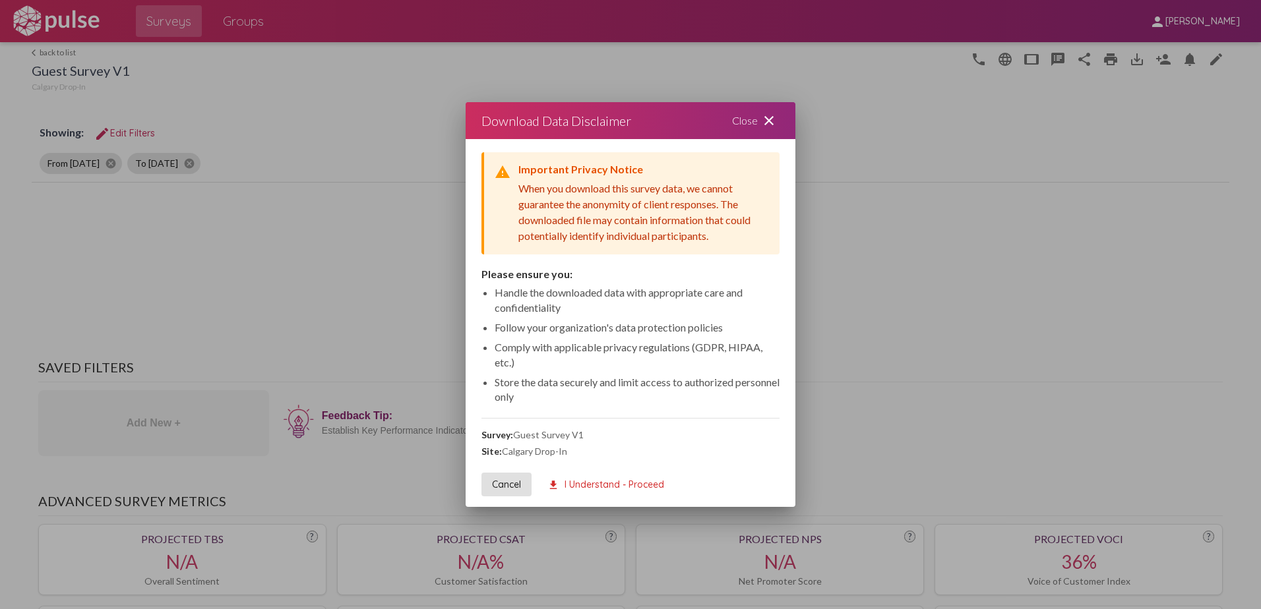
click at [609, 483] on span "download I Understand - Proceed" at bounding box center [605, 485] width 117 height 12
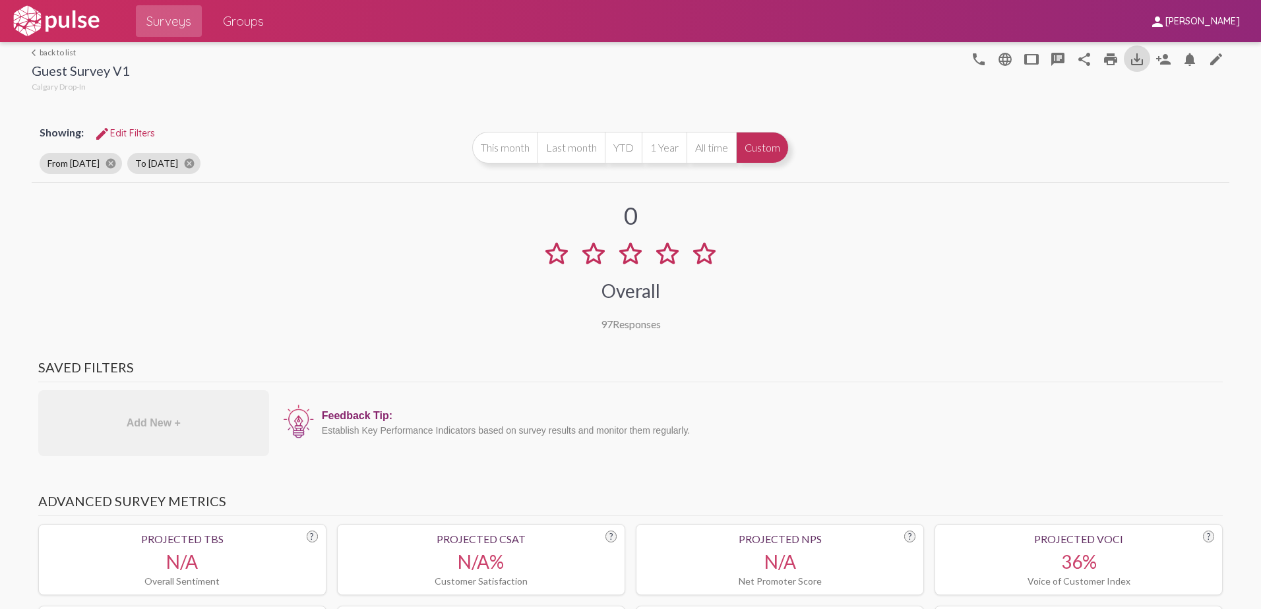
click at [130, 133] on span "edit Edit Filters" at bounding box center [124, 133] width 61 height 12
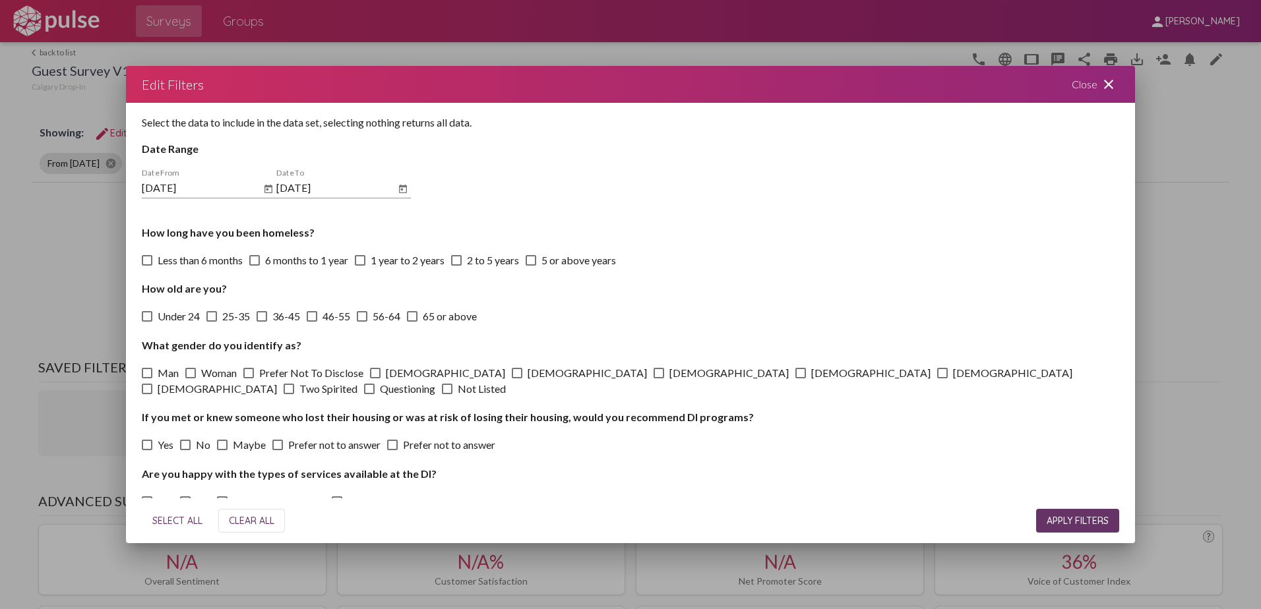
click at [1084, 83] on div "Close close" at bounding box center [1095, 84] width 79 height 37
